Goal: Complete application form

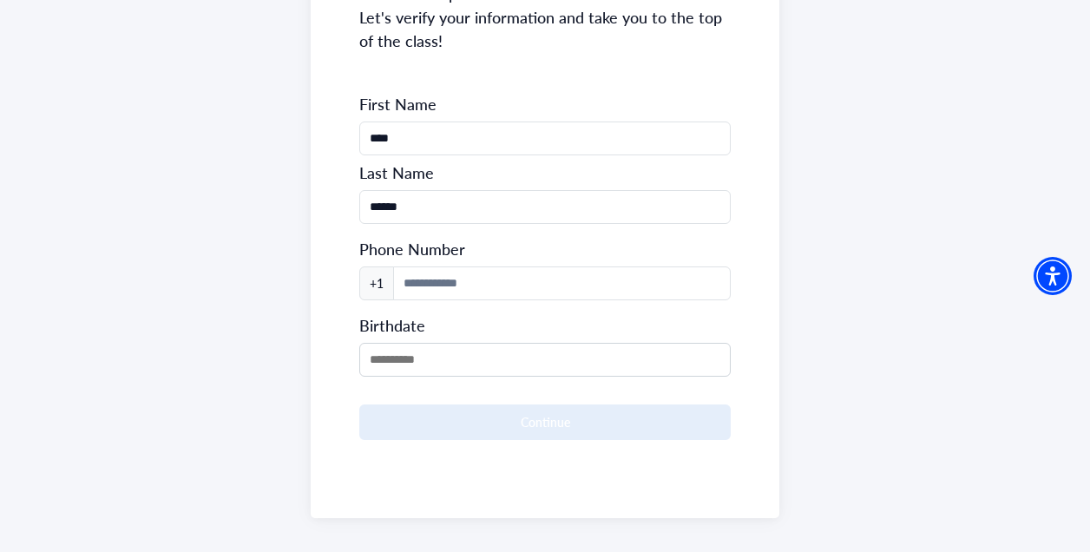
scroll to position [309, 0]
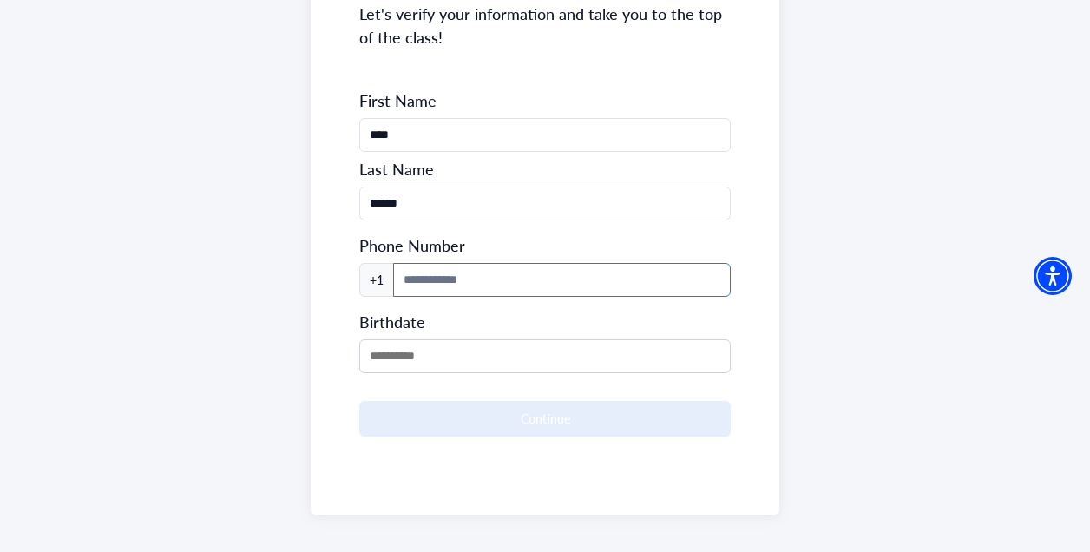
click at [627, 273] on input at bounding box center [561, 280] width 337 height 34
type input "**********"
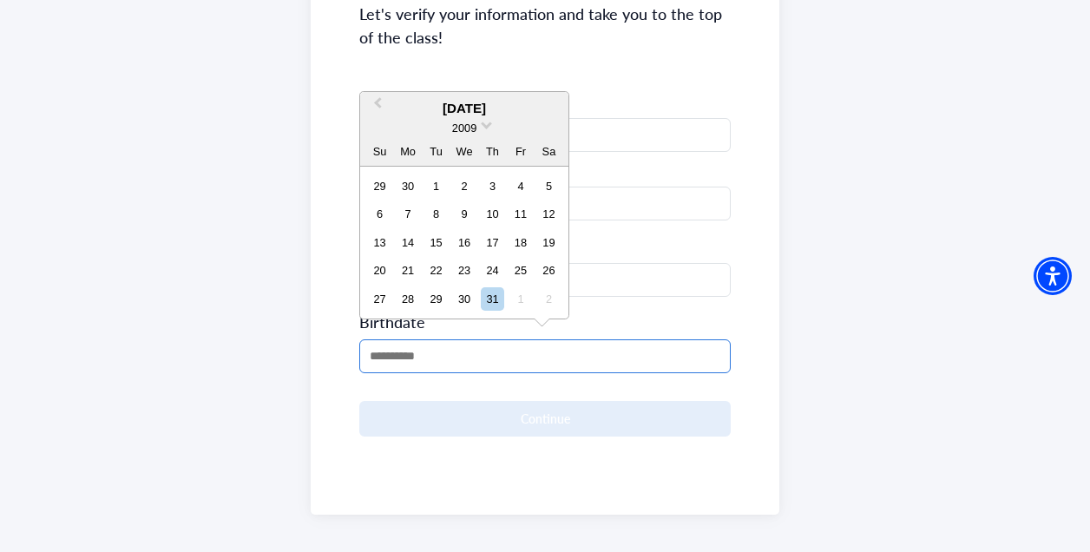
click at [478, 351] on input "MM/DD/YYYY" at bounding box center [544, 356] width 371 height 34
click at [372, 355] on input "MM/DD/YYYY" at bounding box center [544, 356] width 371 height 34
click at [377, 104] on span "Previous Month" at bounding box center [377, 107] width 0 height 26
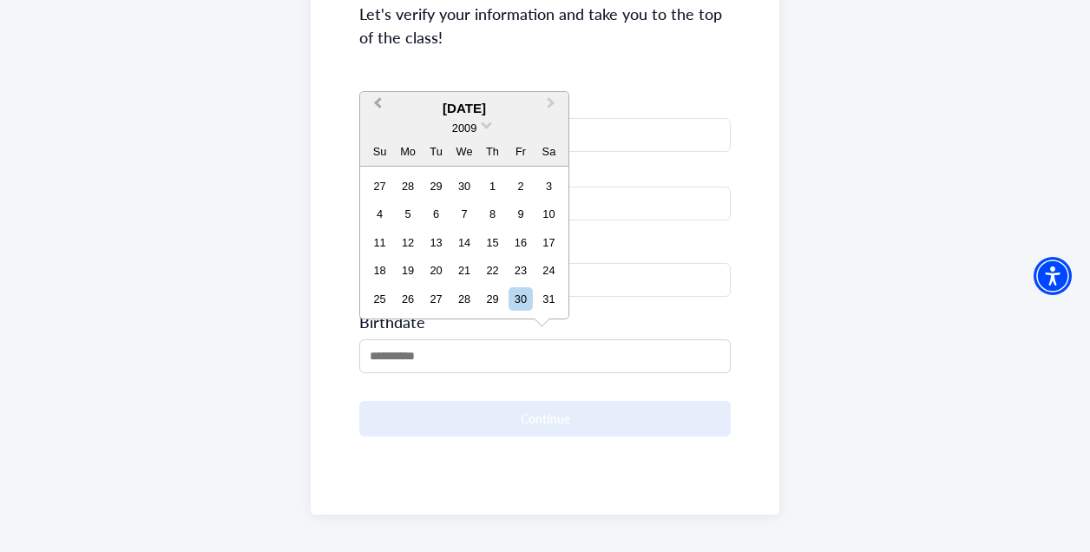
click at [377, 104] on span "Previous Month" at bounding box center [377, 107] width 0 height 26
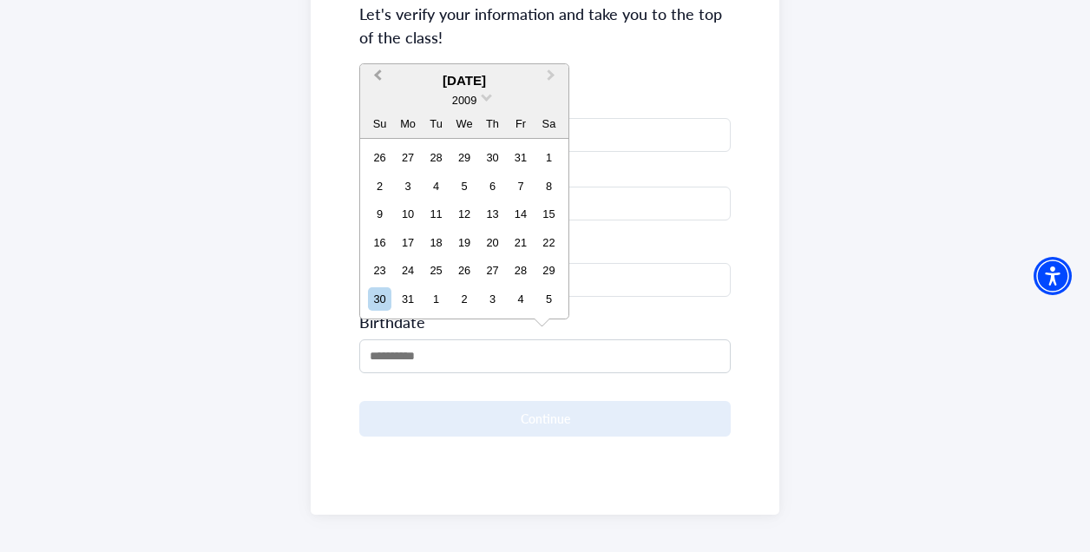
click at [383, 104] on div "2009" at bounding box center [464, 100] width 208 height 18
click at [378, 66] on button "Previous Month" at bounding box center [376, 80] width 28 height 28
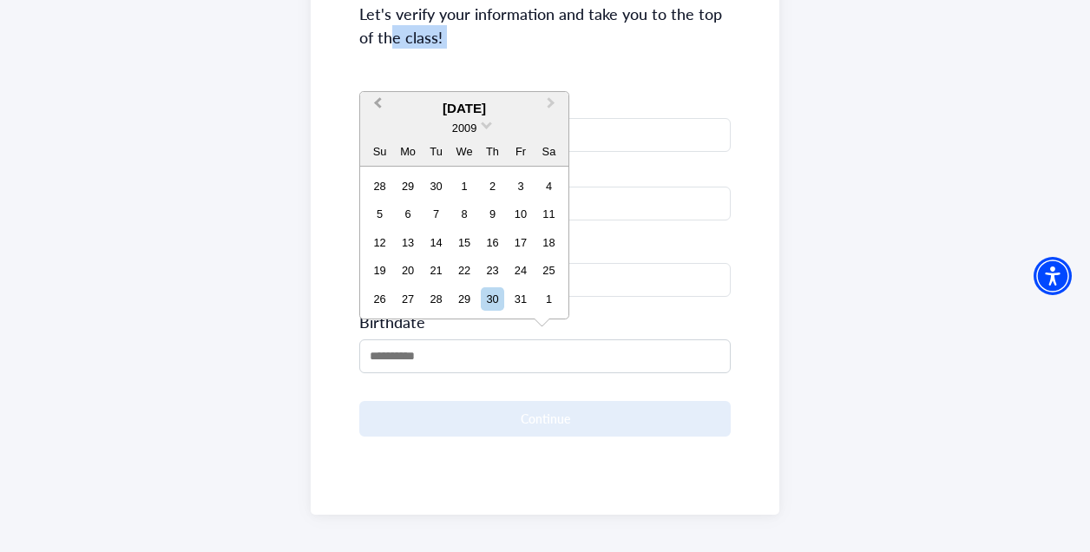
click at [378, 66] on div "**********" at bounding box center [545, 157] width 468 height 715
click at [382, 351] on input "MM/DD/YYYY" at bounding box center [544, 356] width 371 height 34
click at [377, 102] on span "Previous Month" at bounding box center [377, 107] width 0 height 26
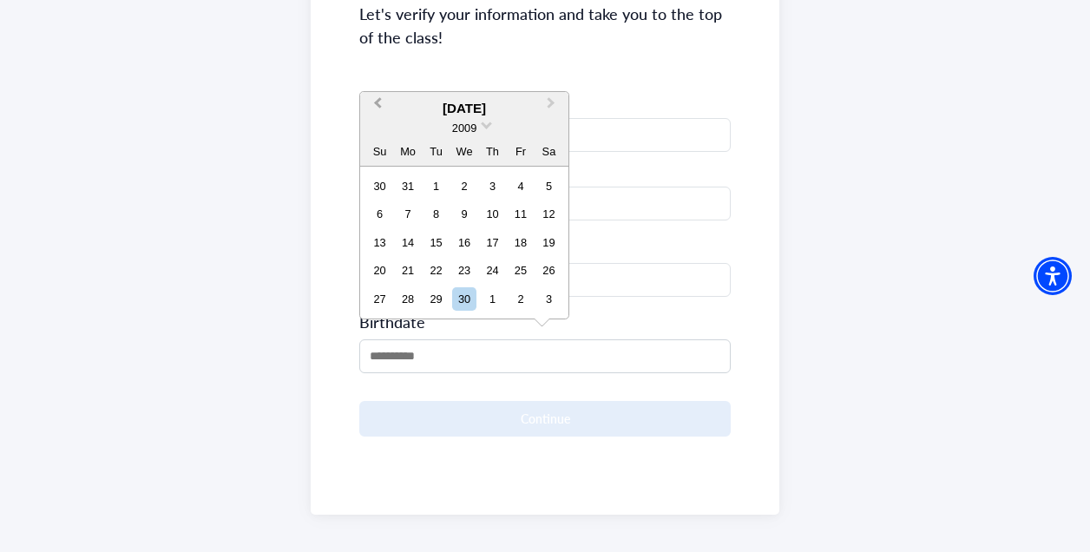
click at [377, 102] on span "Previous Month" at bounding box center [377, 107] width 0 height 26
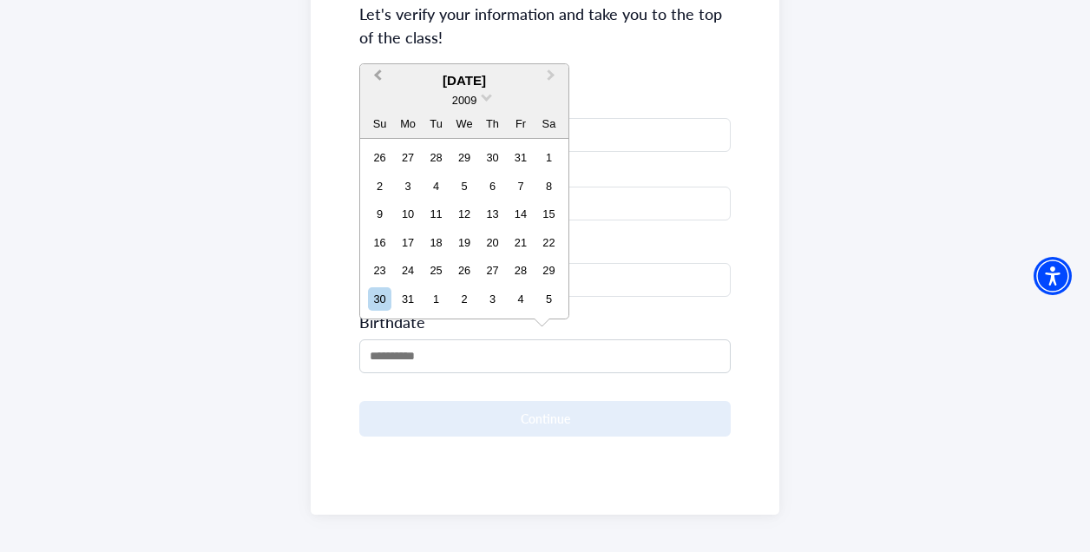
click at [377, 78] on span "Previous Month" at bounding box center [377, 79] width 0 height 26
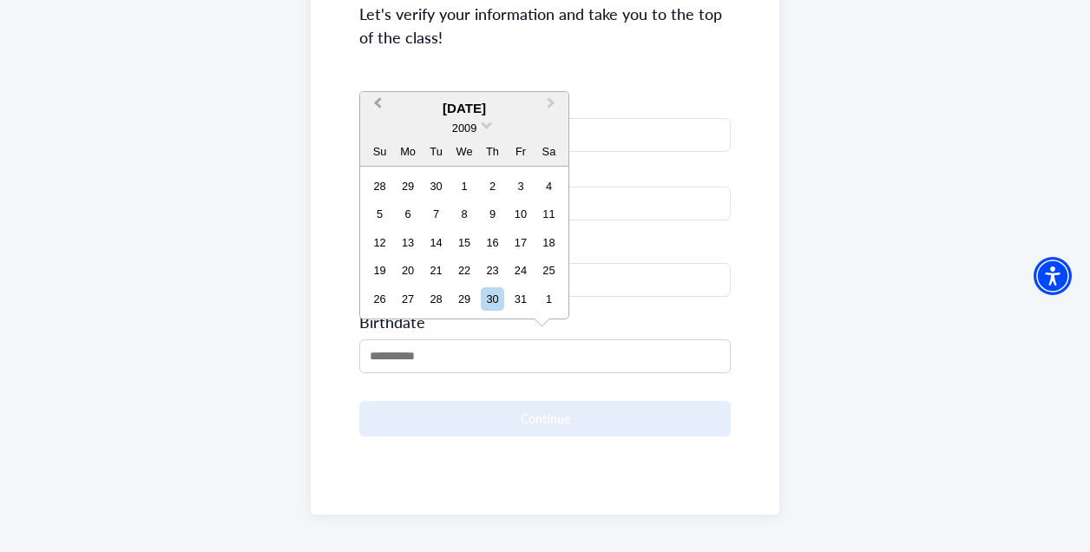
click at [377, 107] on span "Previous Month" at bounding box center [377, 107] width 0 height 26
click at [413, 238] on div "15" at bounding box center [407, 242] width 23 height 23
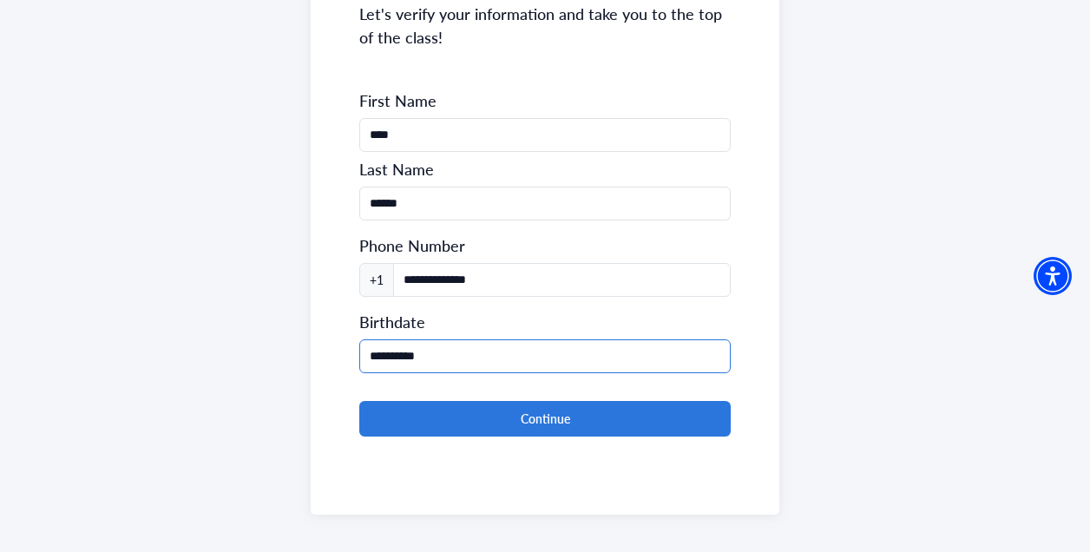
click at [420, 355] on input "**********" at bounding box center [544, 356] width 371 height 34
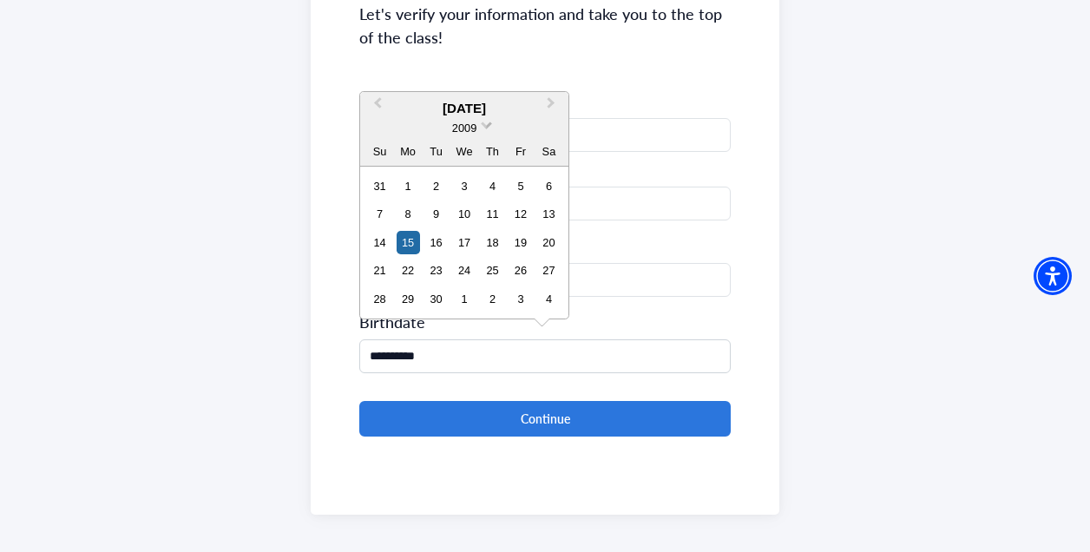
click at [483, 126] on span at bounding box center [486, 123] width 11 height 11
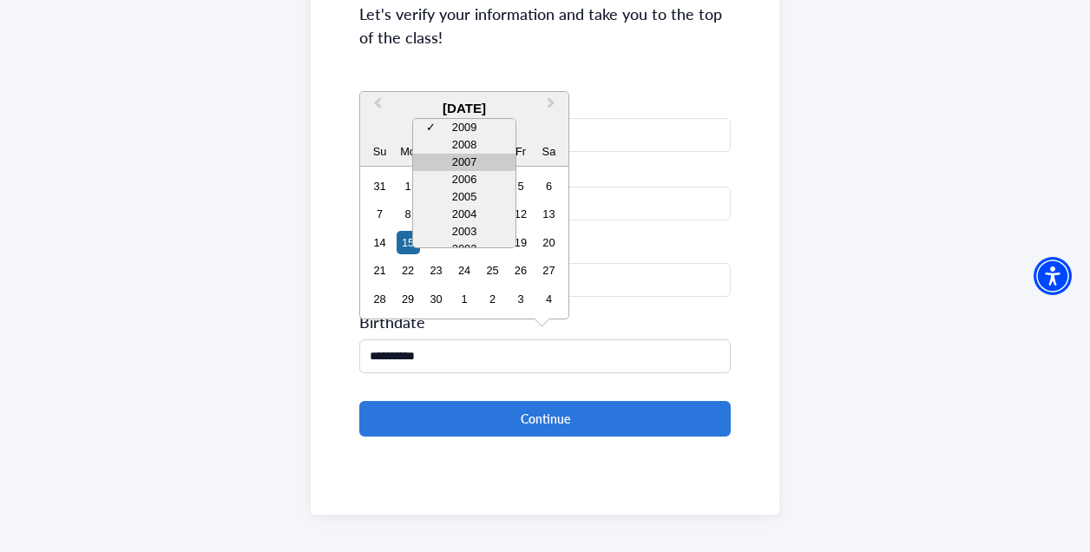
click at [480, 155] on div "2007" at bounding box center [464, 162] width 102 height 17
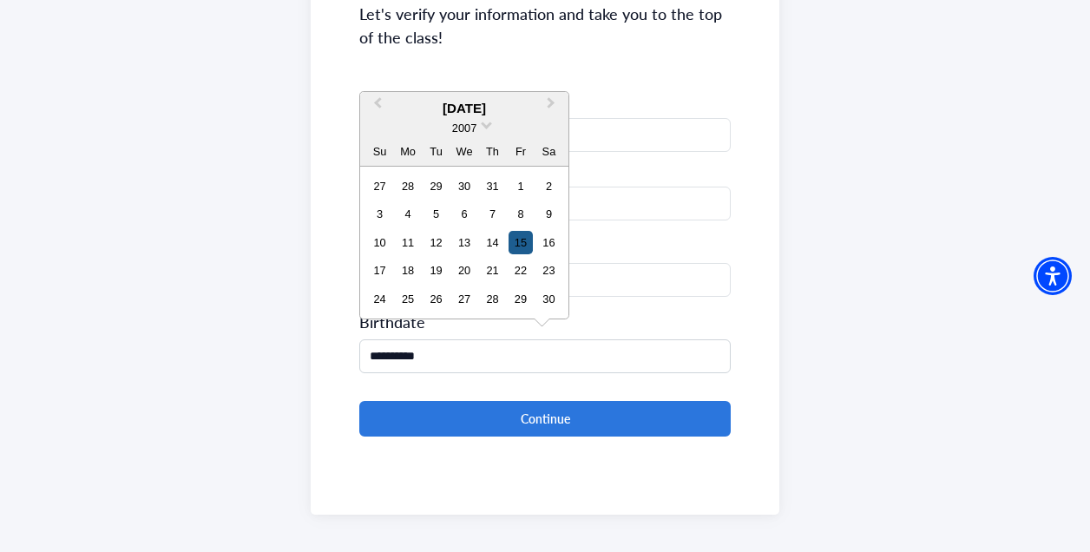
click at [517, 243] on div "15" at bounding box center [519, 242] width 23 height 23
type input "**********"
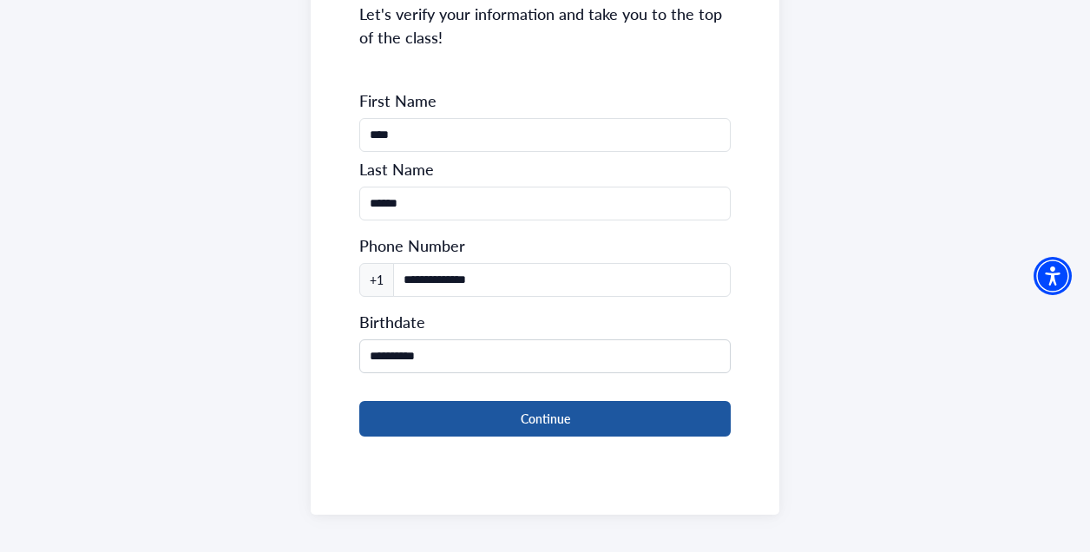
click at [450, 421] on button "Continue" at bounding box center [544, 419] width 371 height 36
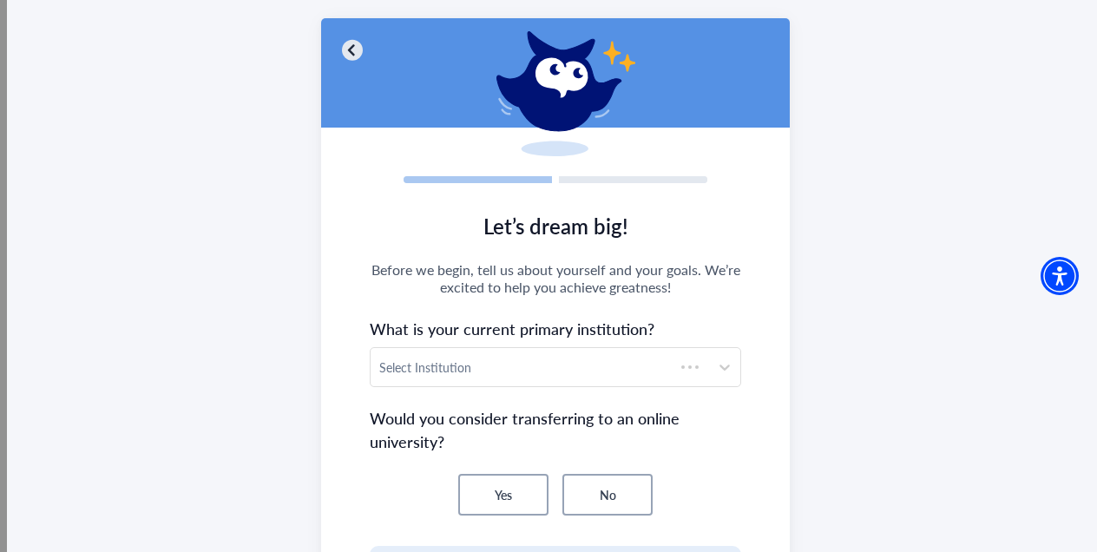
scroll to position [94, 0]
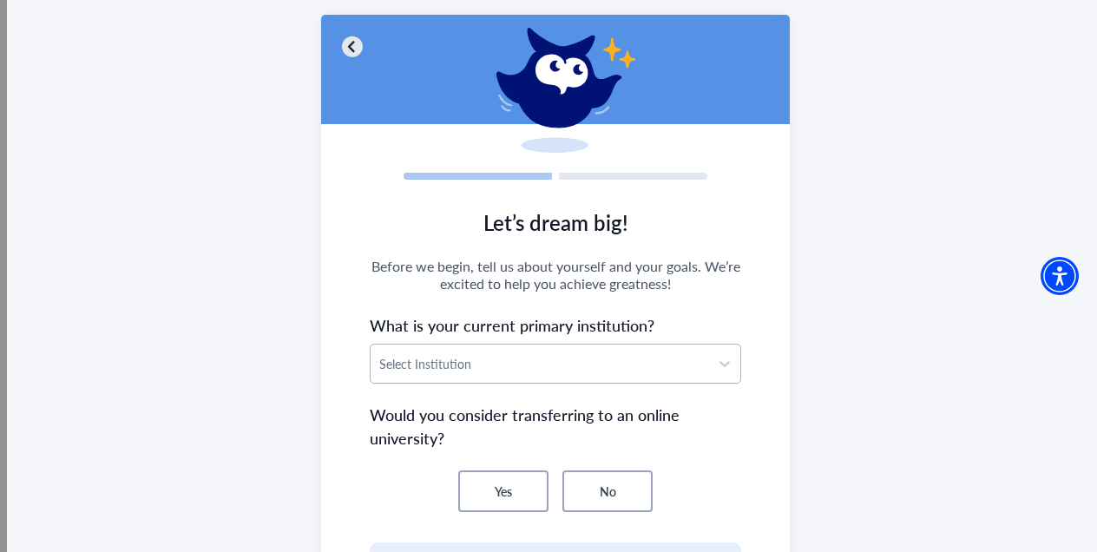
click at [469, 362] on div at bounding box center [539, 364] width 321 height 22
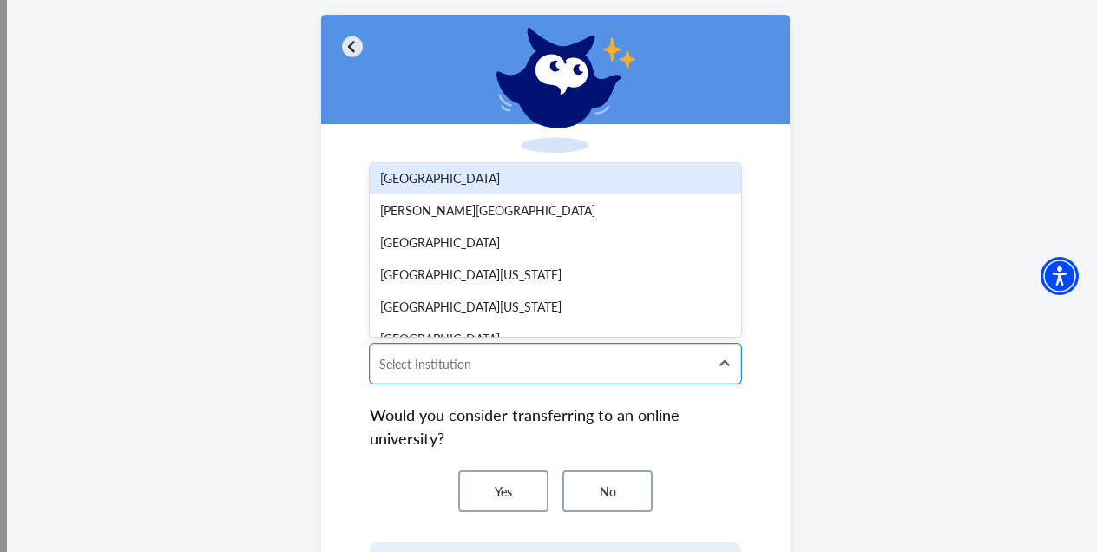
scroll to position [3660, 0]
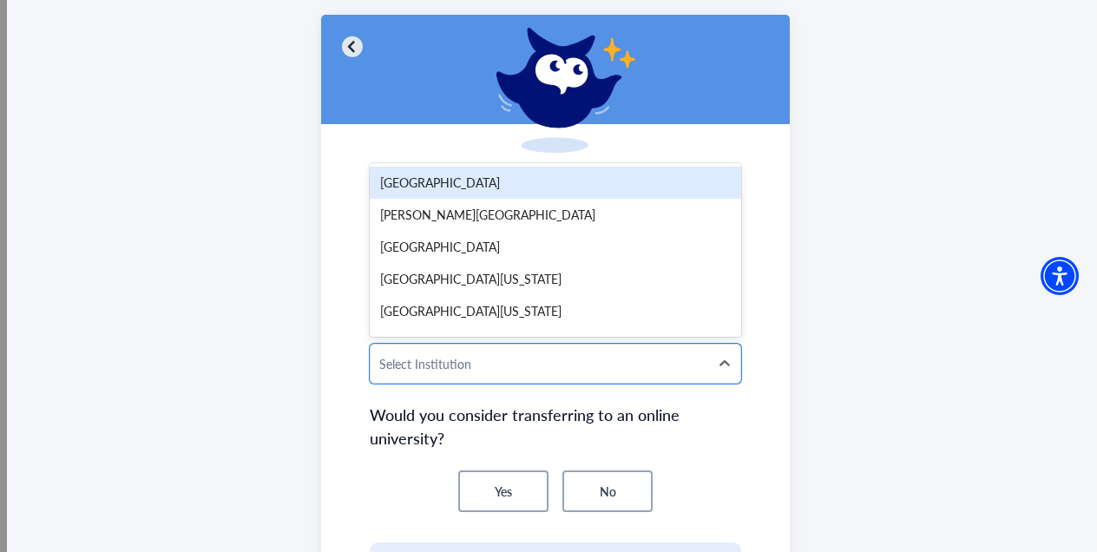
click at [491, 183] on div "[GEOGRAPHIC_DATA]" at bounding box center [555, 183] width 371 height 32
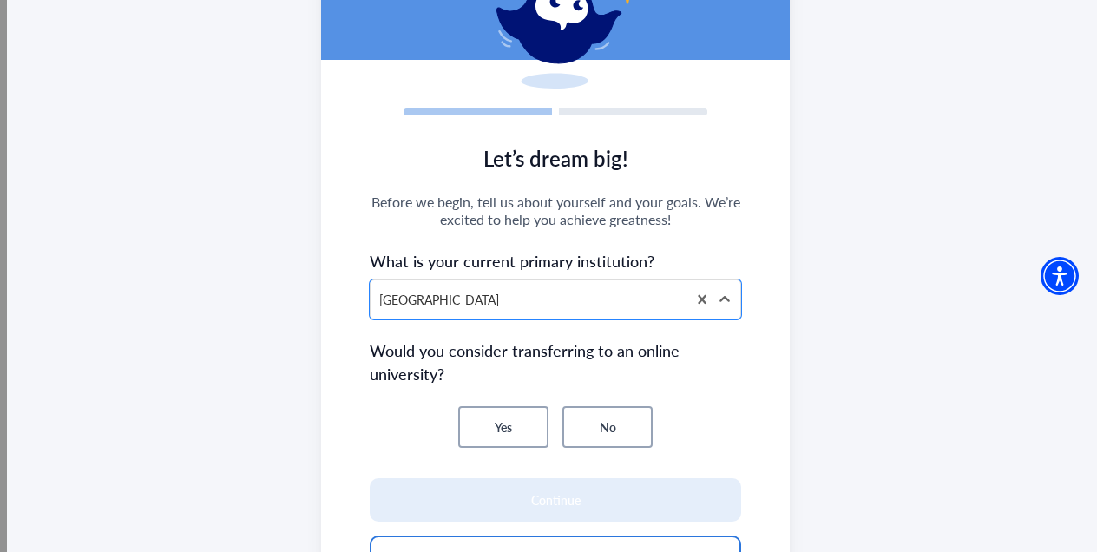
scroll to position [201, 0]
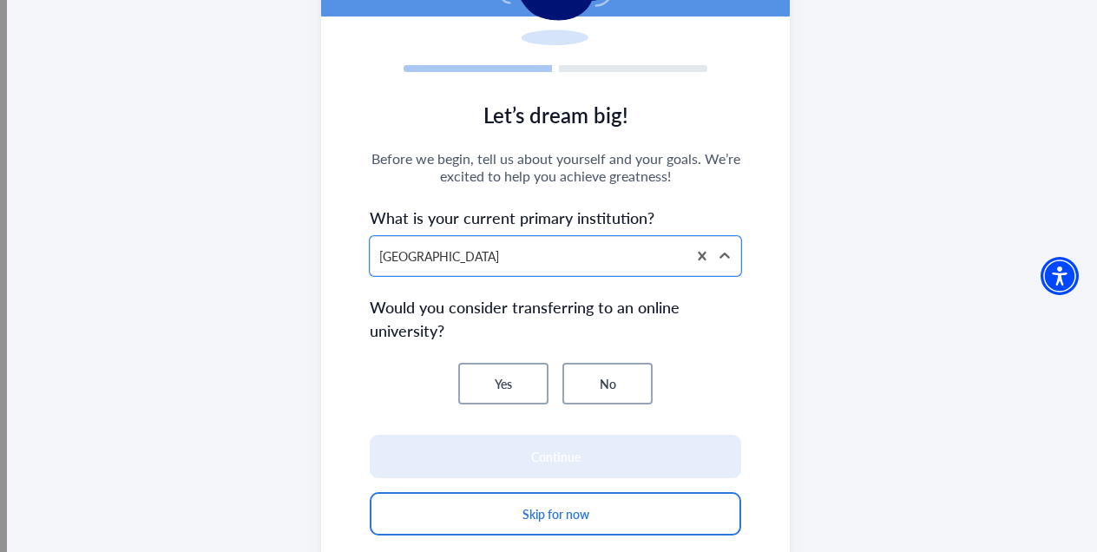
click at [528, 378] on button "Yes" at bounding box center [503, 384] width 90 height 42
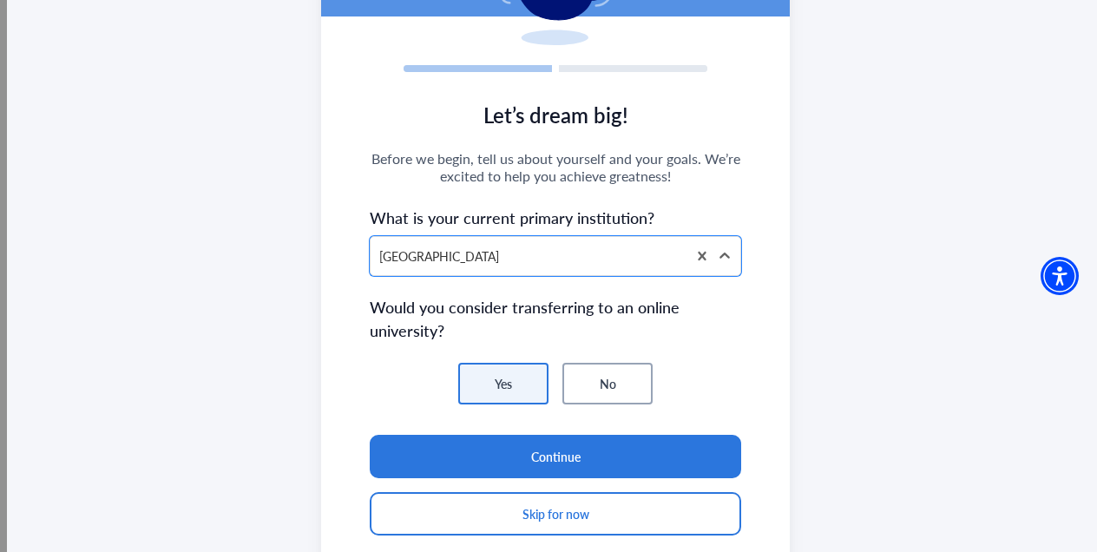
click at [578, 390] on button "No" at bounding box center [607, 384] width 90 height 42
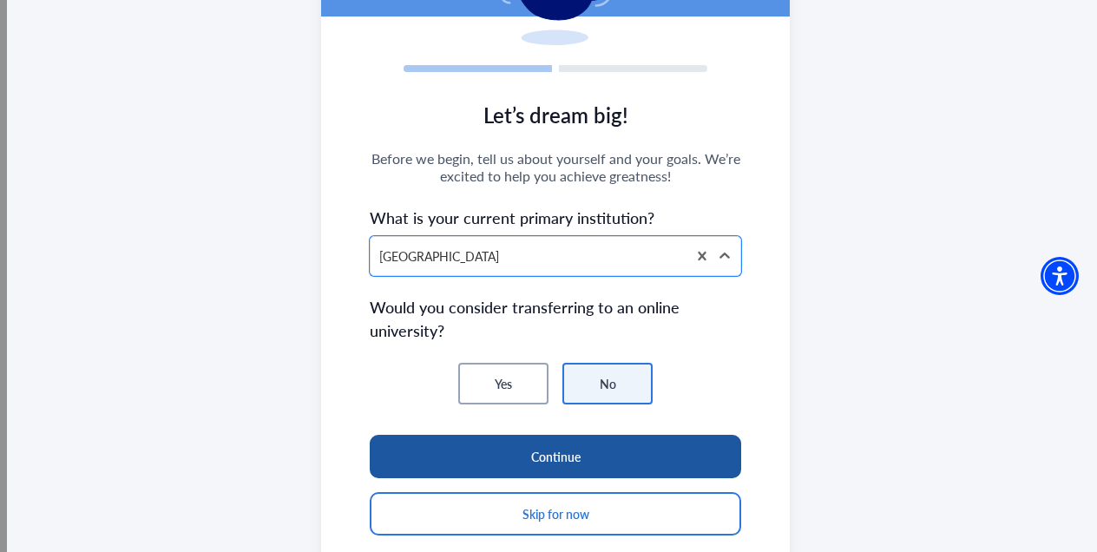
click at [569, 446] on button "Continue" at bounding box center [555, 456] width 371 height 43
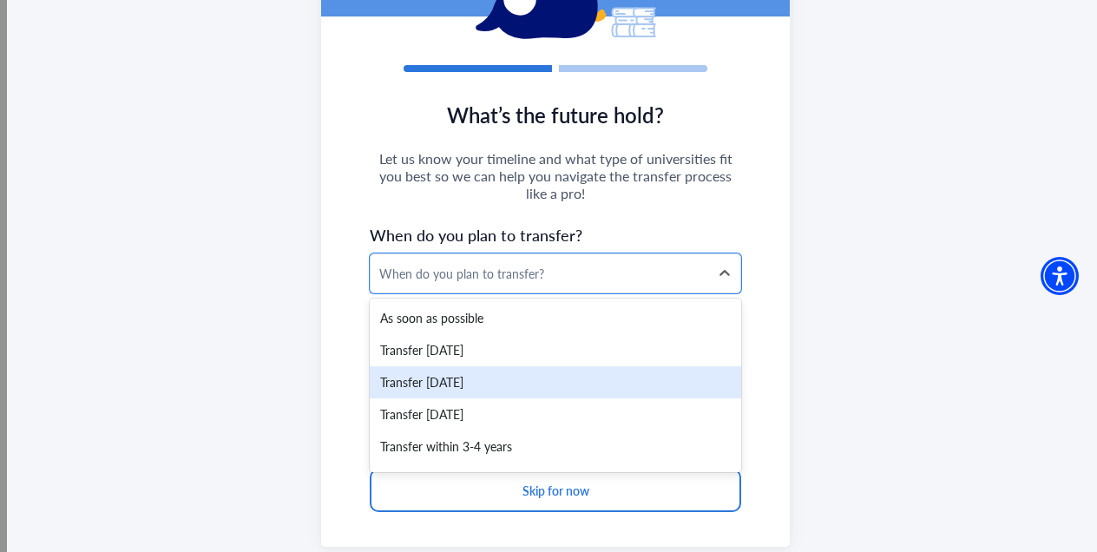
click at [527, 390] on div "Transfer [DATE]" at bounding box center [555, 382] width 371 height 32
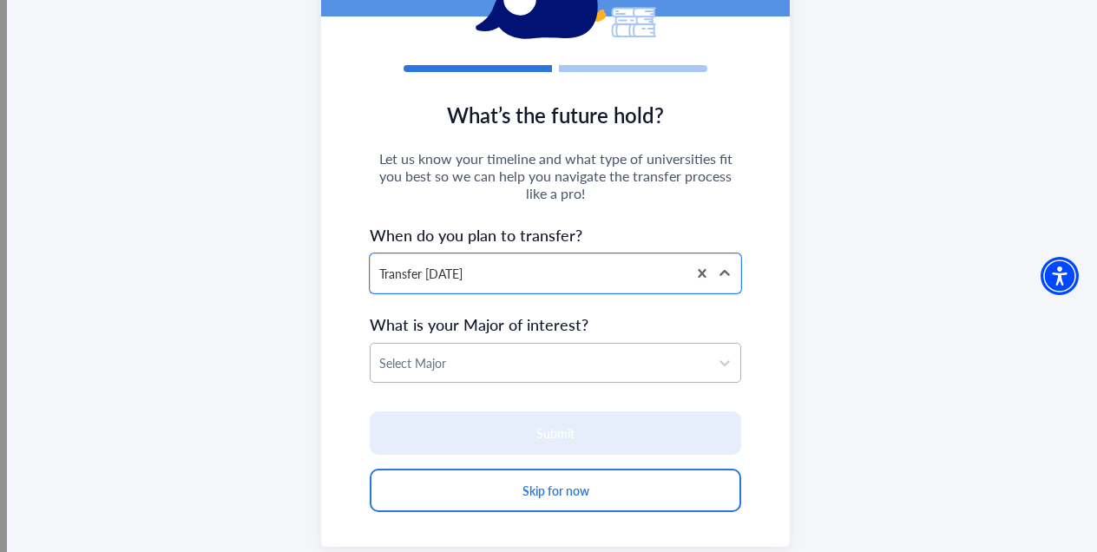
click at [519, 362] on div at bounding box center [539, 363] width 321 height 22
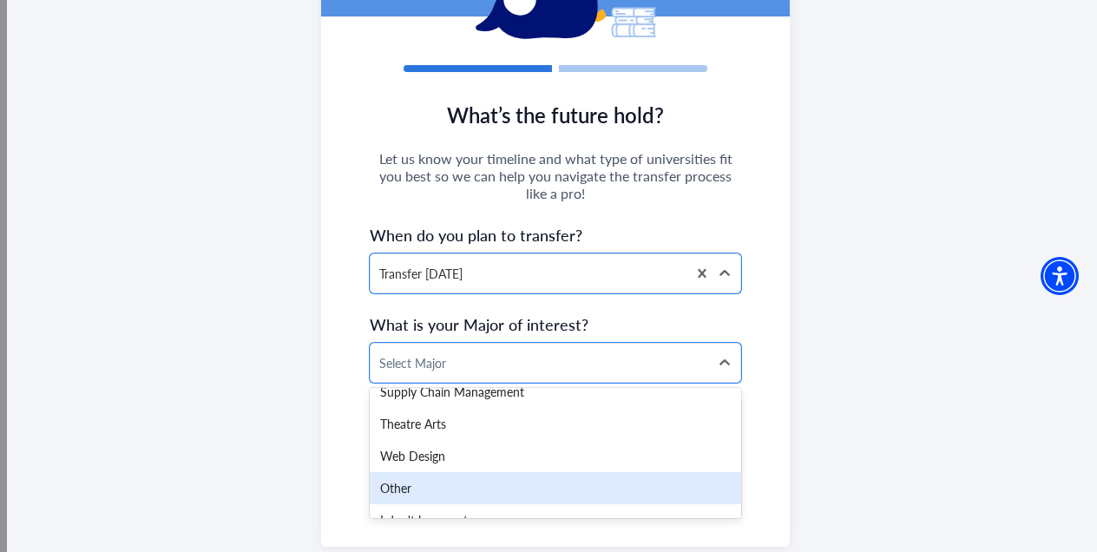
scroll to position [3536, 0]
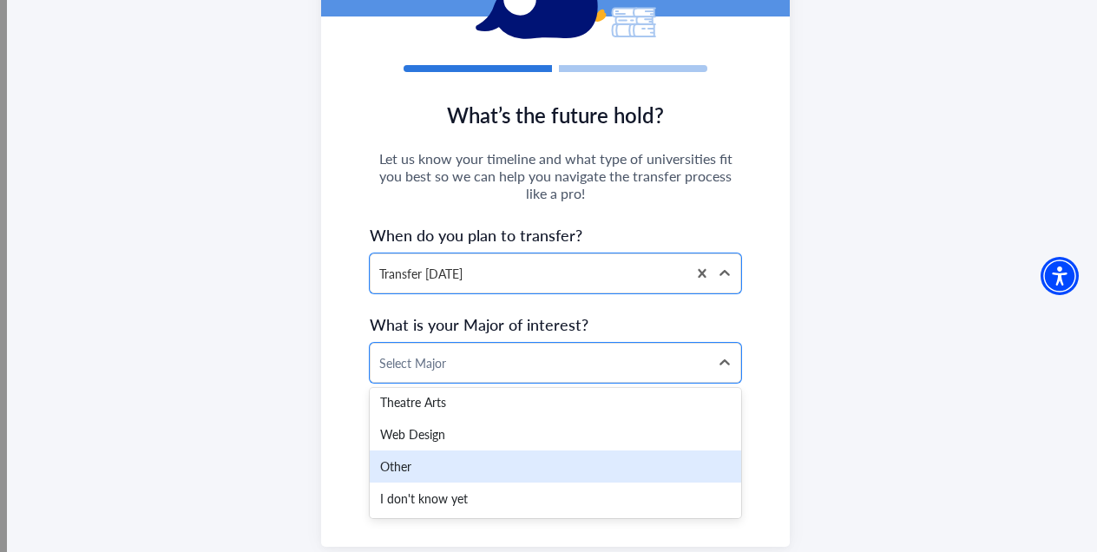
click at [488, 472] on div "Other" at bounding box center [555, 466] width 371 height 32
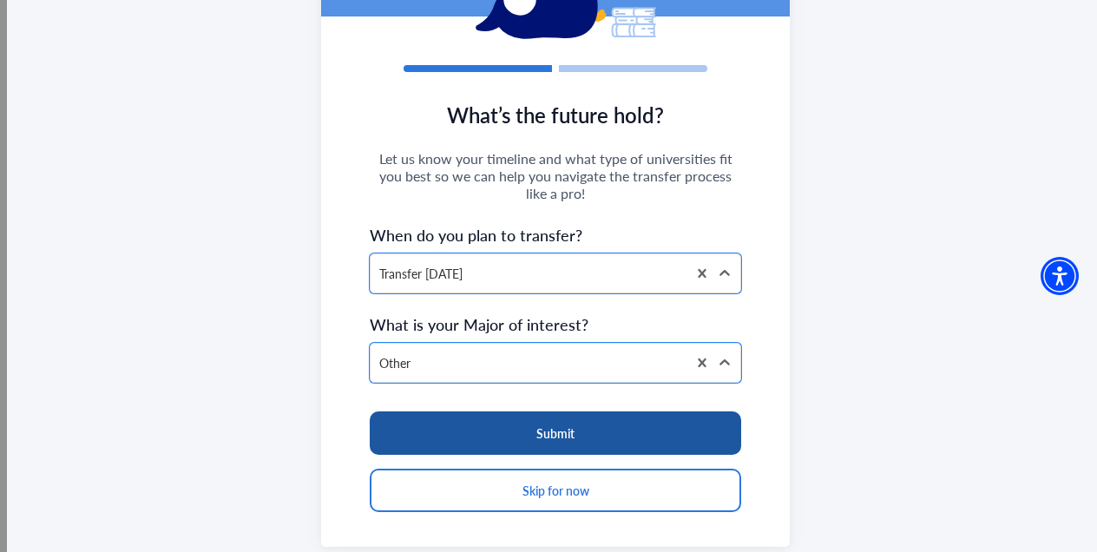
click at [536, 429] on button "Submit" at bounding box center [555, 432] width 371 height 43
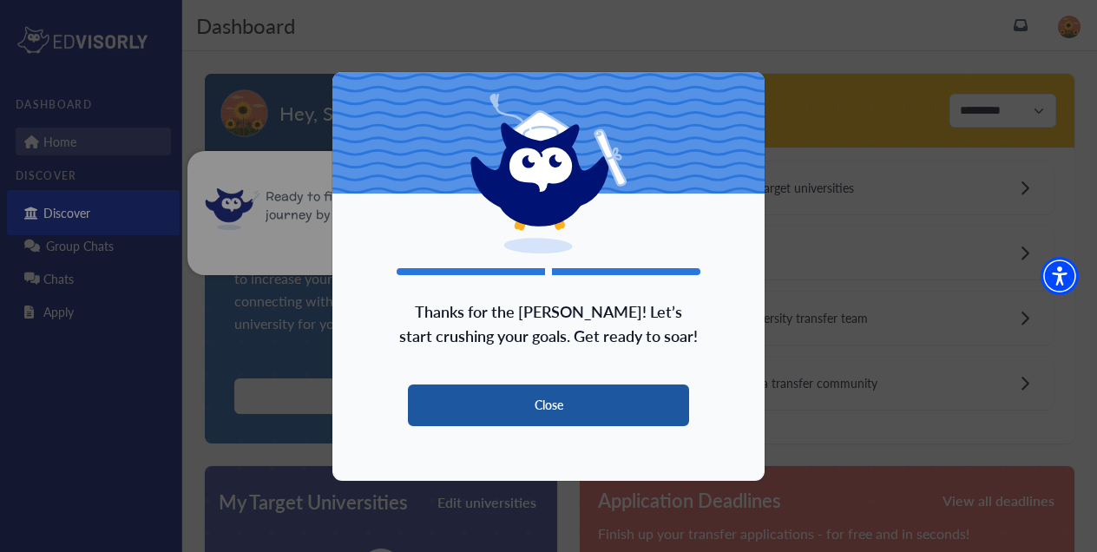
click at [552, 399] on button "Close" at bounding box center [548, 405] width 281 height 42
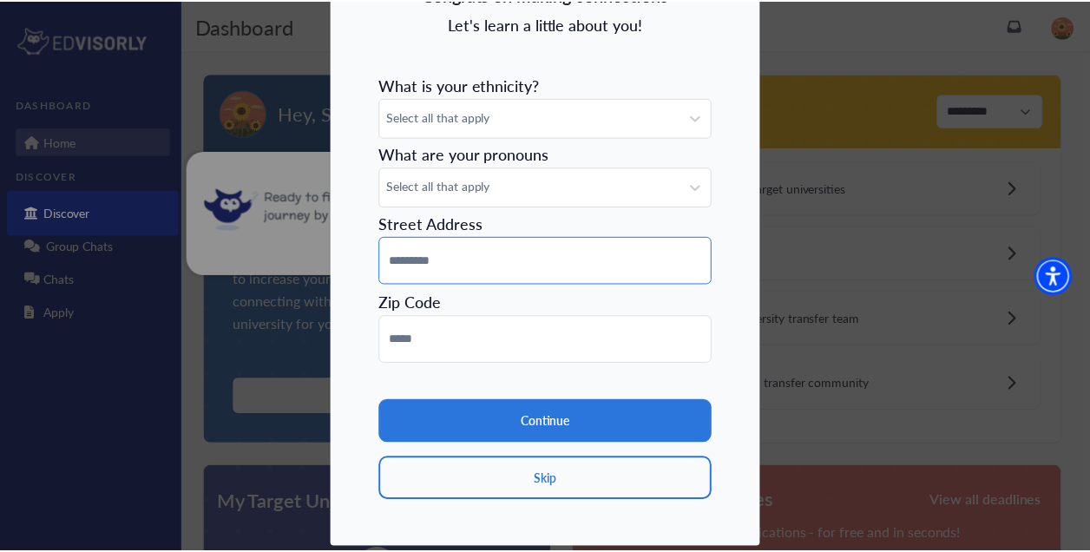
scroll to position [220, 0]
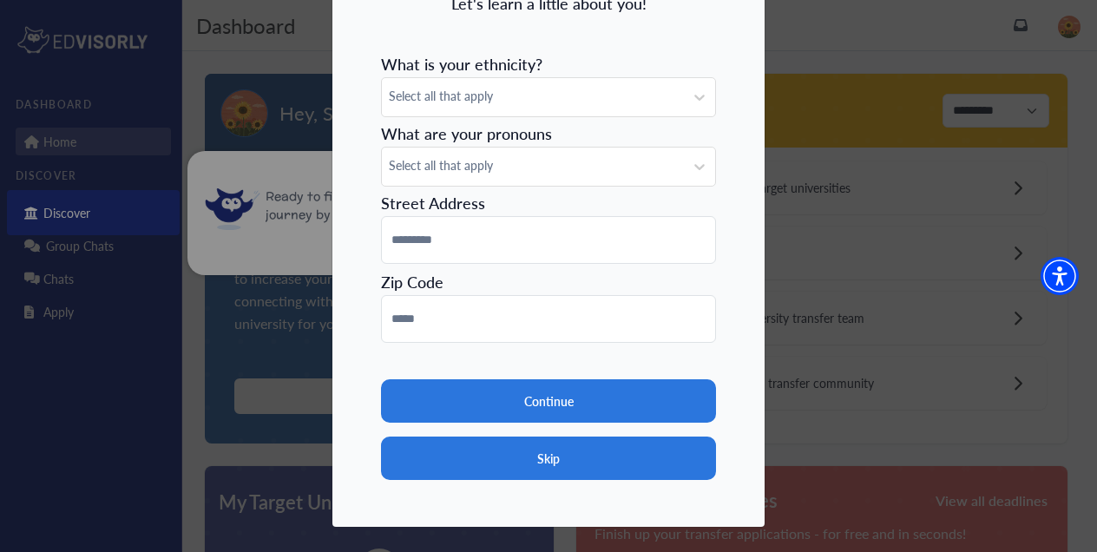
click at [526, 466] on button "Skip" at bounding box center [548, 457] width 335 height 43
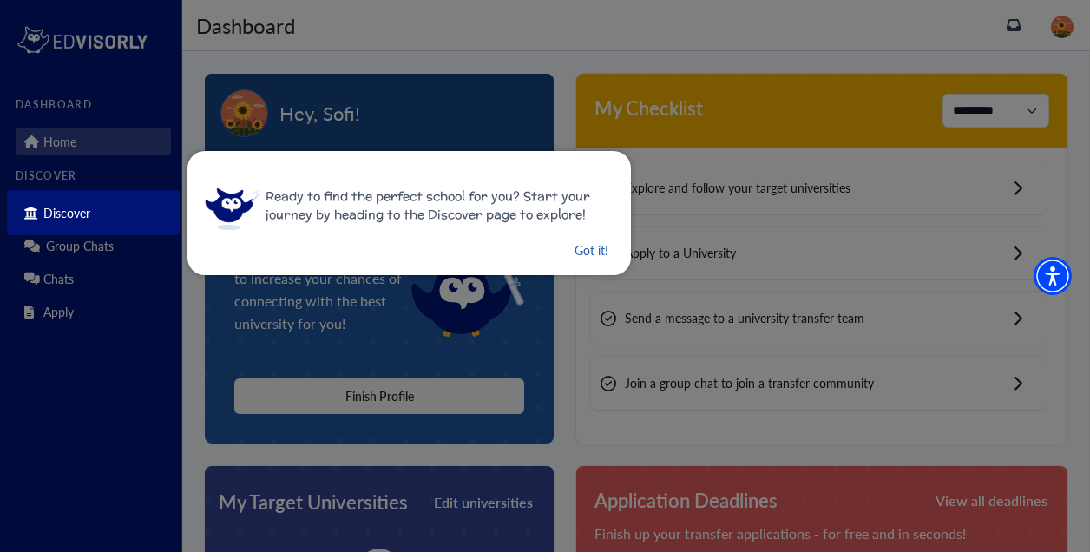
click at [575, 249] on button "Got it!" at bounding box center [591, 250] width 37 height 22
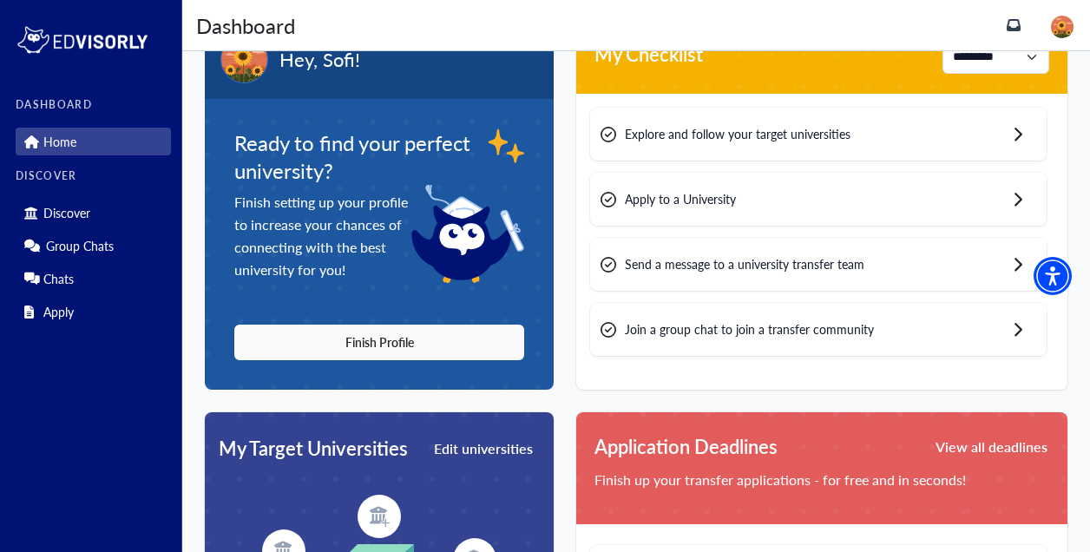
scroll to position [62, 0]
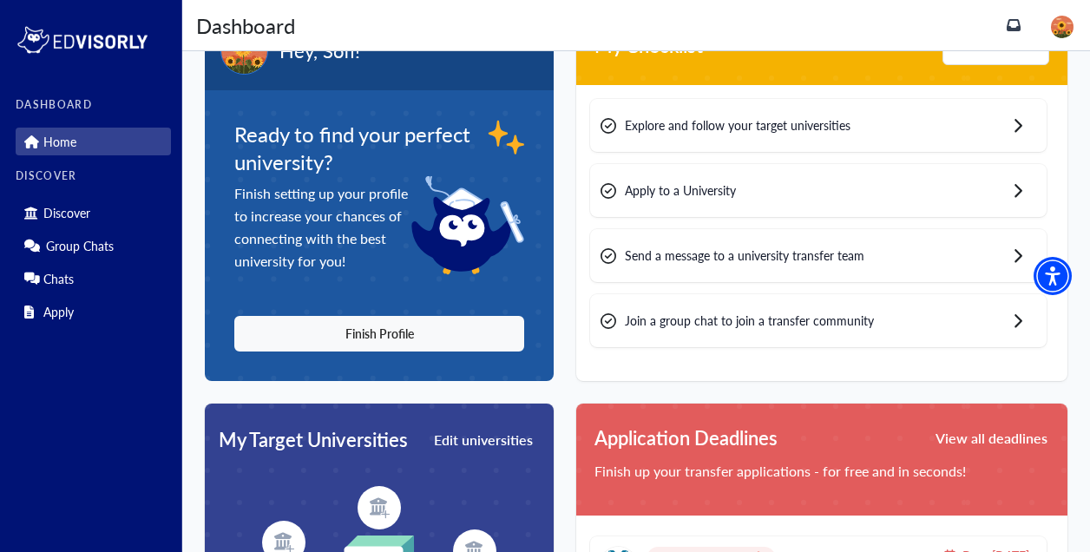
click at [647, 136] on div "Explore and follow your target universities" at bounding box center [818, 125] width 456 height 53
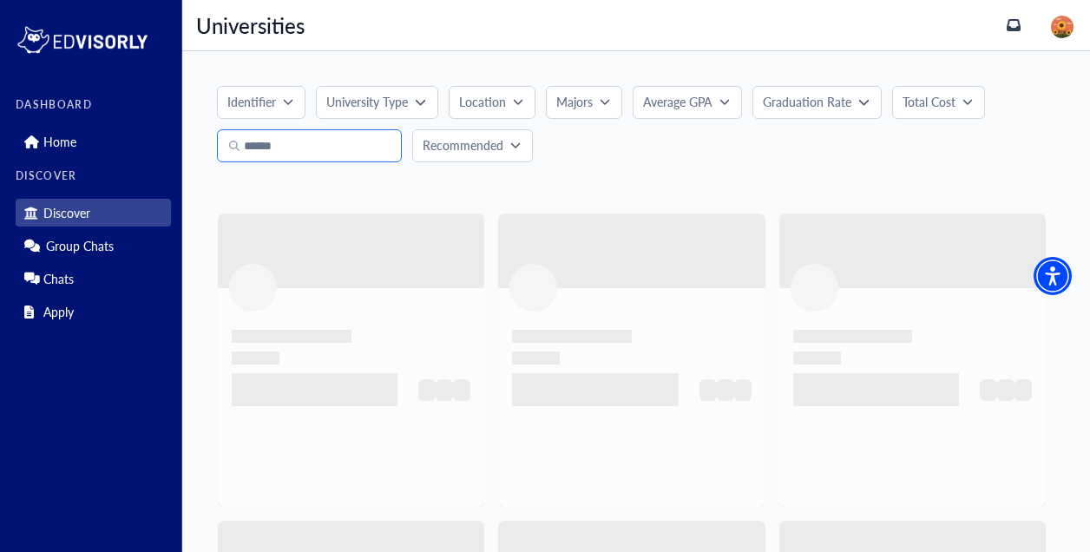
click at [323, 144] on input "Search" at bounding box center [309, 145] width 185 height 33
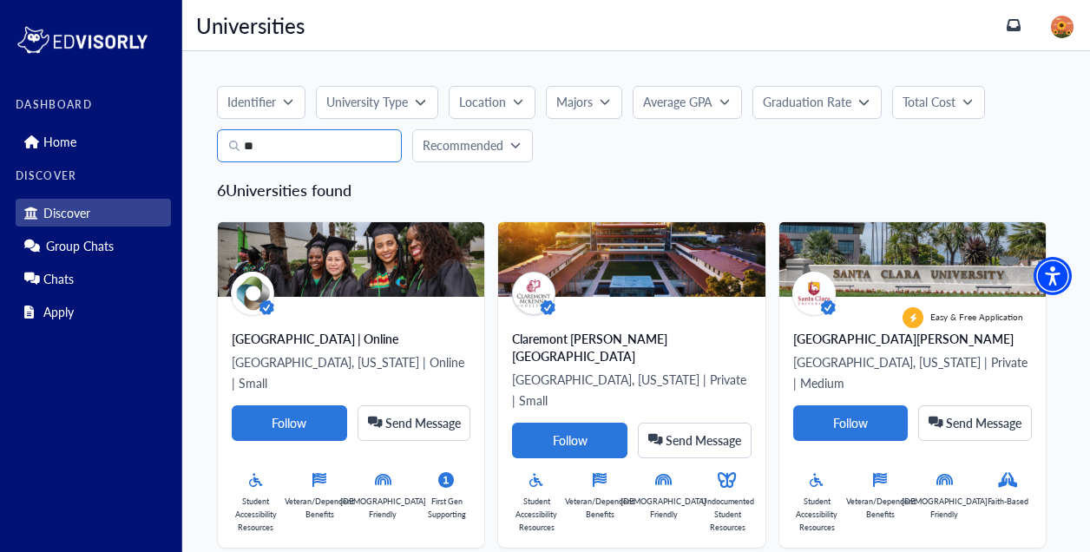
type input "*"
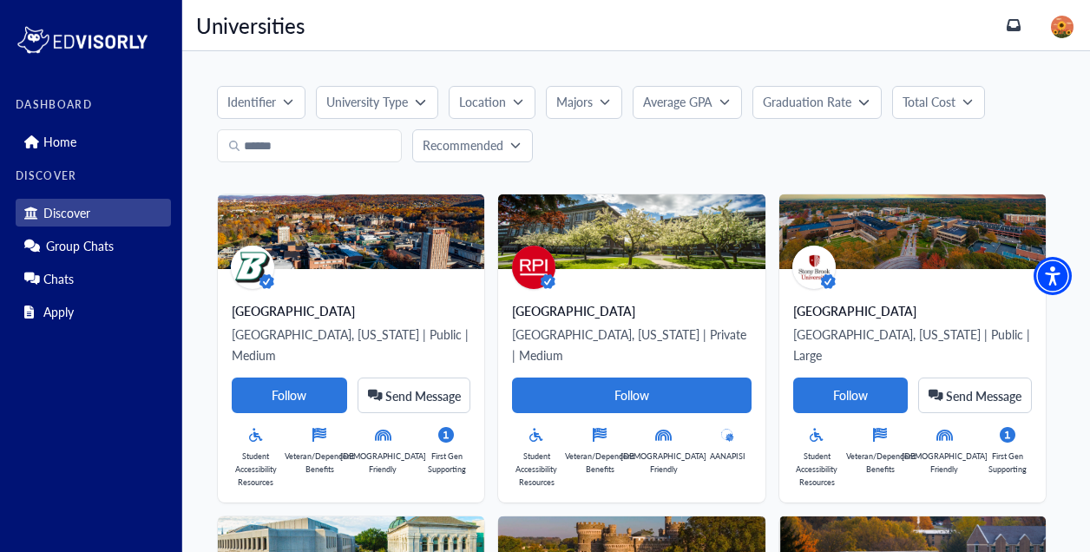
click at [383, 98] on p "University Type" at bounding box center [367, 102] width 82 height 18
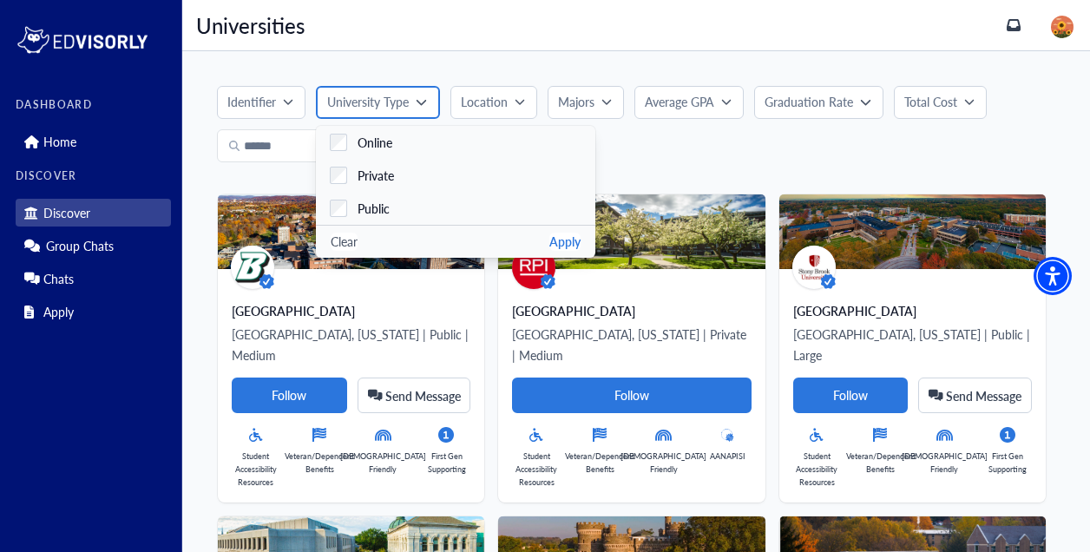
click at [384, 93] on p "University Type" at bounding box center [368, 102] width 82 height 18
